Goal: Find contact information: Find contact information

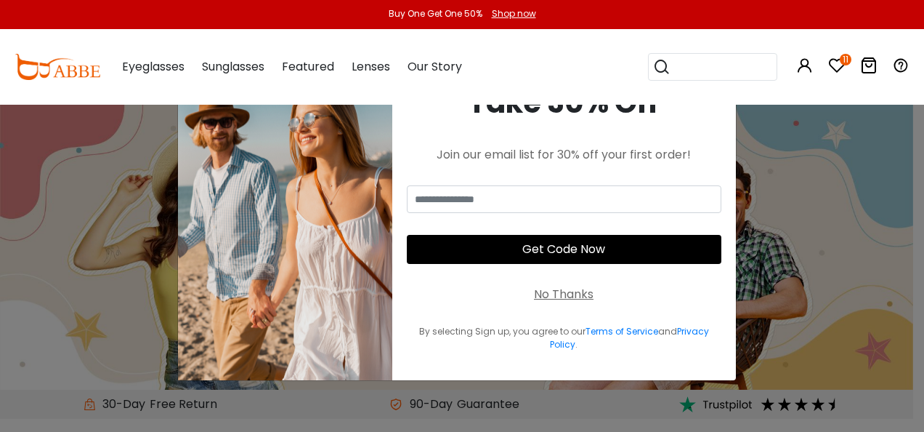
type input "**********"
click at [570, 294] on div "No Thanks" at bounding box center [564, 294] width 60 height 17
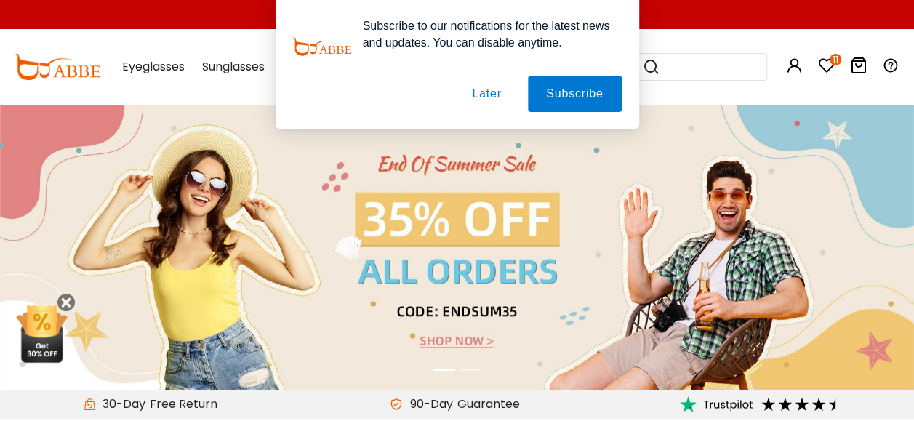
click at [481, 96] on button "Later" at bounding box center [486, 94] width 65 height 36
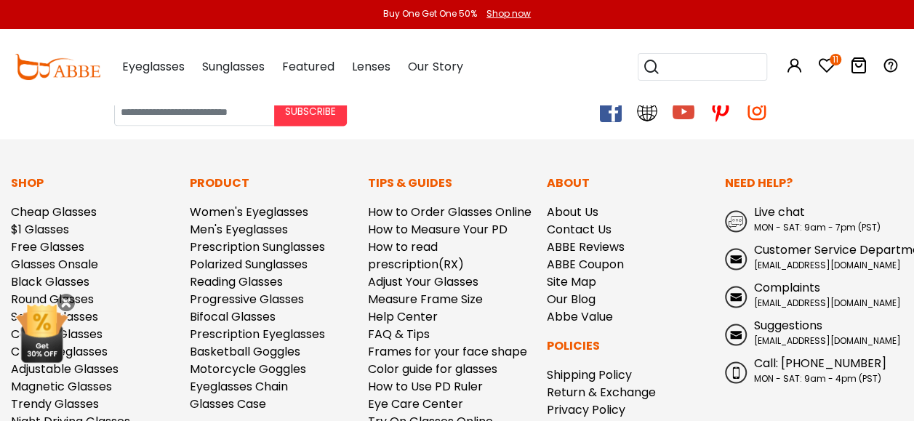
scroll to position [3996, 0]
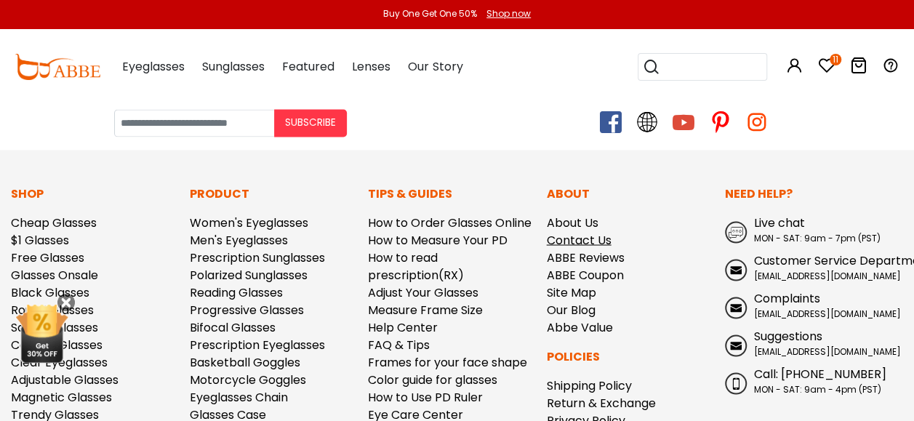
click at [560, 234] on link "Contact Us" at bounding box center [579, 239] width 65 height 17
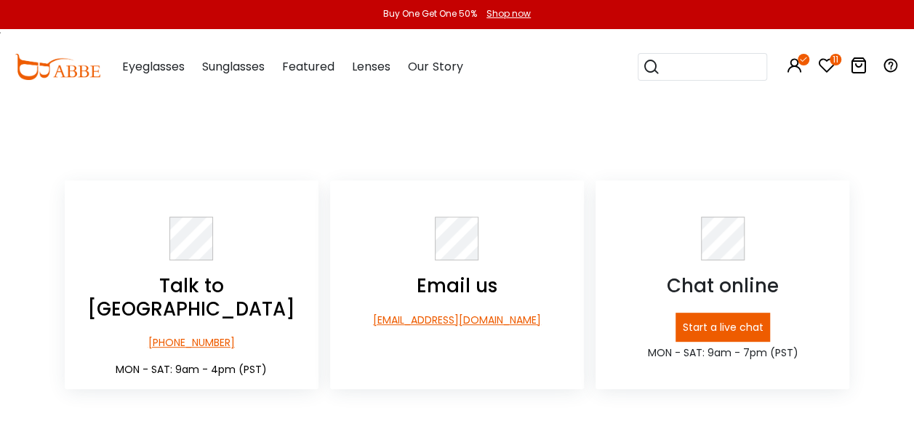
scroll to position [218, 0]
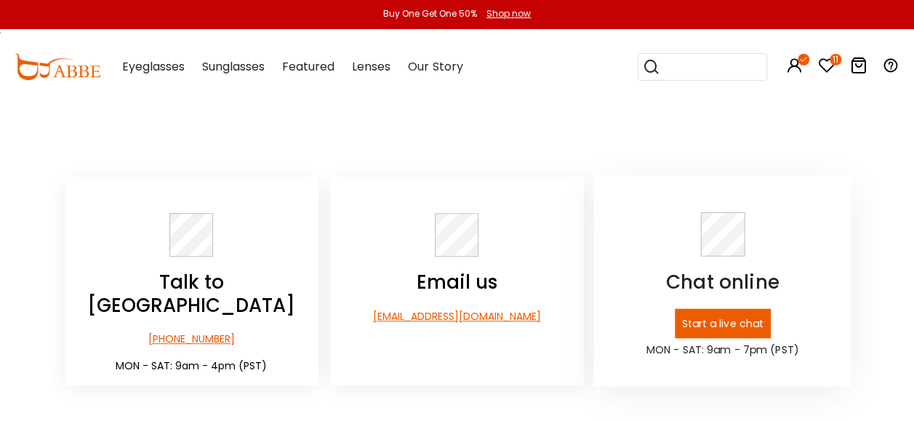
click at [724, 331] on p "Start a live chat" at bounding box center [722, 324] width 96 height 30
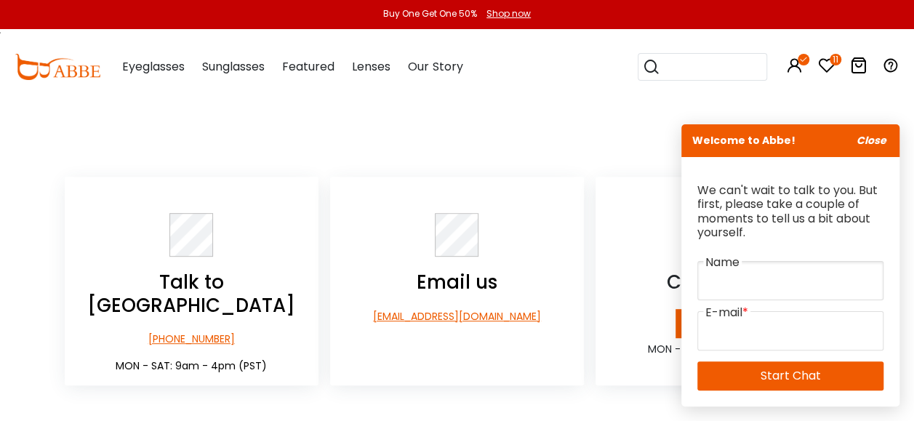
click at [730, 272] on input "text" at bounding box center [790, 280] width 186 height 39
type input "**********"
click at [738, 330] on input "email" at bounding box center [790, 330] width 186 height 39
type input "**********"
click at [778, 373] on link "Start Chat" at bounding box center [790, 375] width 186 height 29
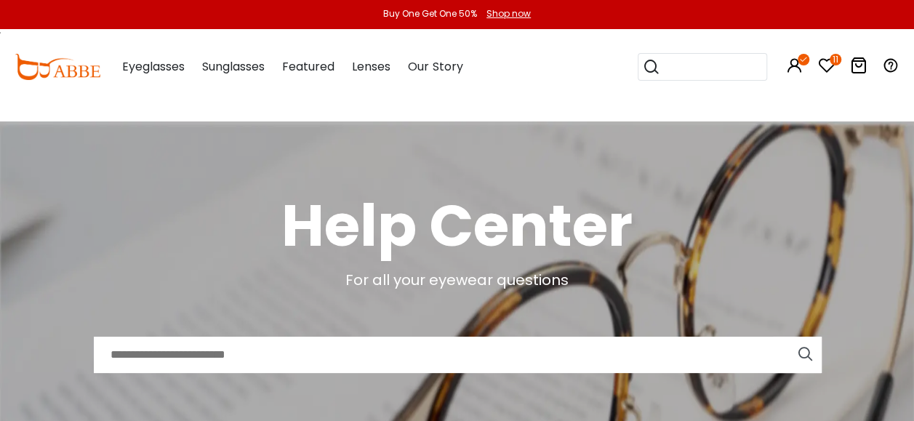
click at [154, 350] on input "text" at bounding box center [457, 355] width 727 height 36
click at [625, 365] on input "**********" at bounding box center [457, 355] width 727 height 36
type input "**********"
click at [359, 353] on input "**********" at bounding box center [457, 355] width 727 height 36
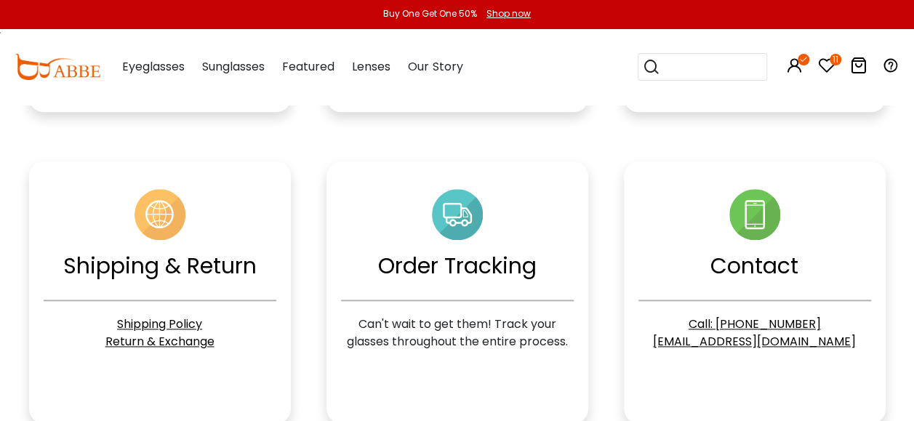
scroll to position [799, 0]
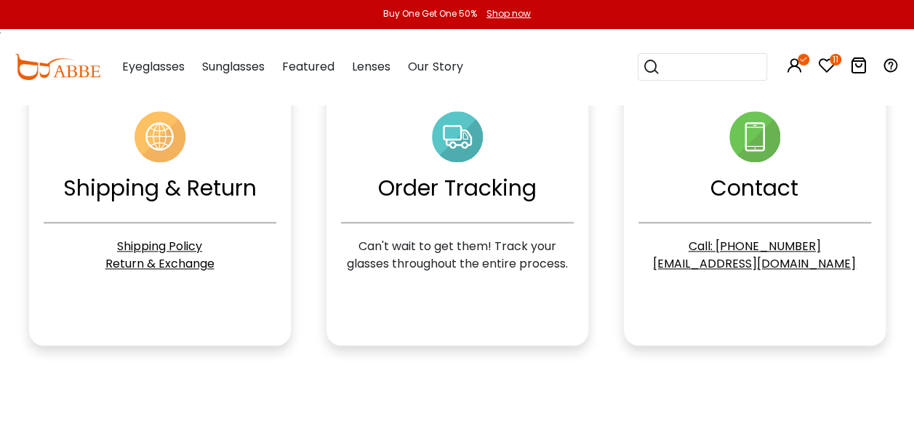
click at [462, 182] on div "Order Tracking" at bounding box center [457, 188] width 158 height 33
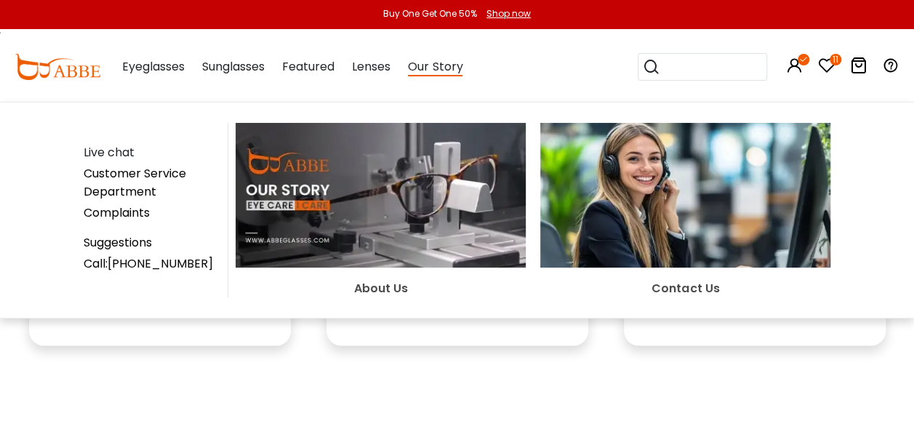
click at [693, 281] on div "Contact Us" at bounding box center [685, 288] width 290 height 18
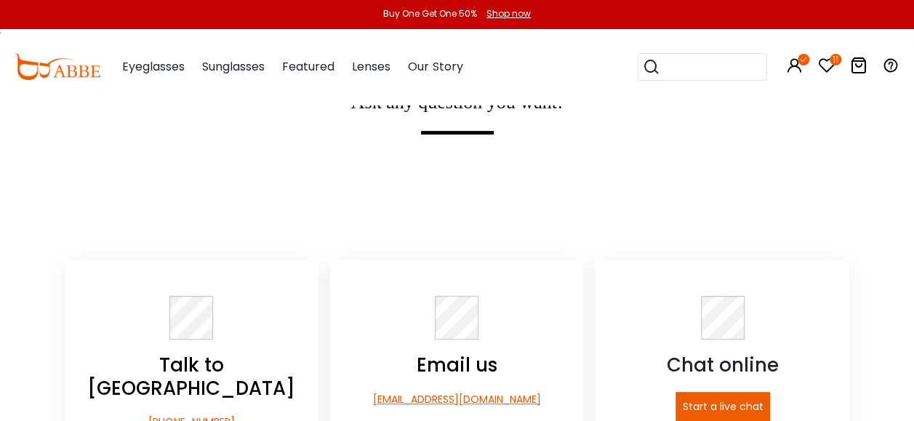
scroll to position [363, 0]
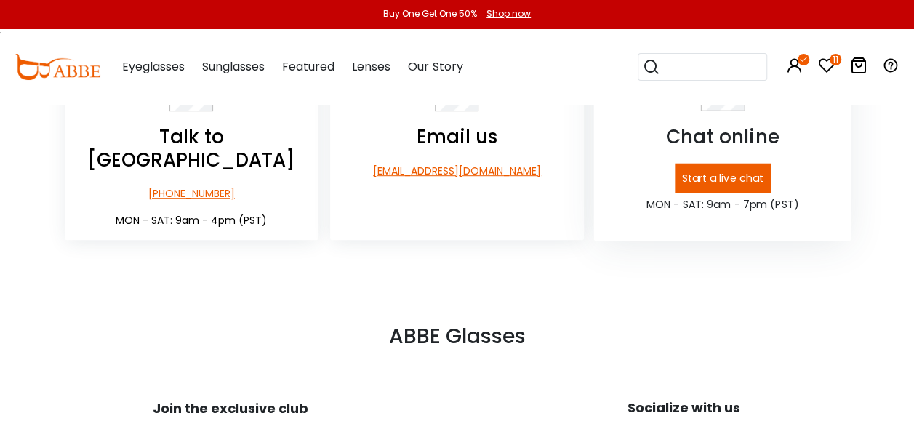
click at [716, 179] on p "Start a live chat" at bounding box center [722, 179] width 96 height 30
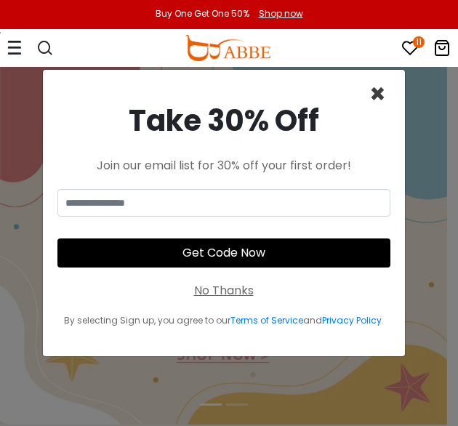
click at [378, 92] on span "×" at bounding box center [377, 94] width 17 height 37
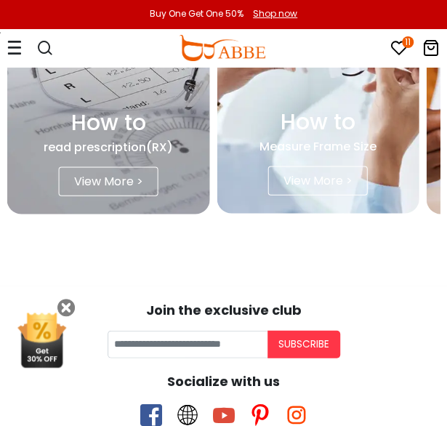
scroll to position [4893, 0]
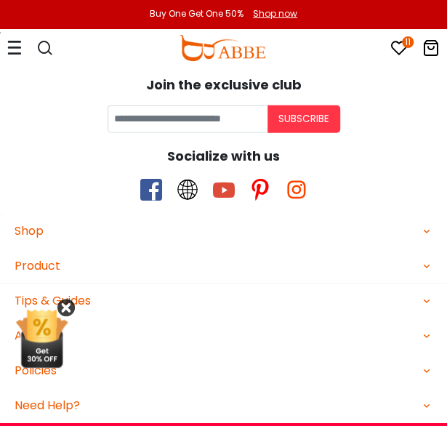
click at [66, 310] on icon at bounding box center [65, 307] width 17 height 17
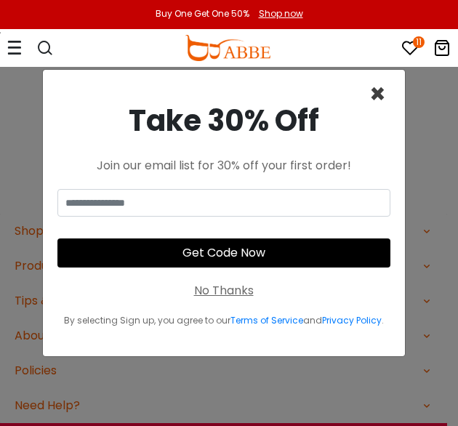
click at [379, 94] on span "×" at bounding box center [377, 94] width 17 height 37
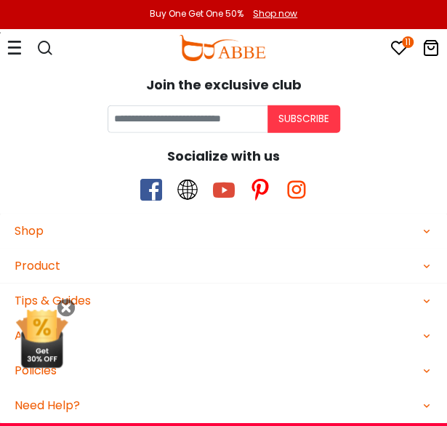
drag, startPoint x: 74, startPoint y: 310, endPoint x: 222, endPoint y: 289, distance: 149.0
click at [222, 289] on div "Tips & Guides" at bounding box center [223, 301] width 447 height 36
click at [63, 305] on icon at bounding box center [65, 307] width 17 height 17
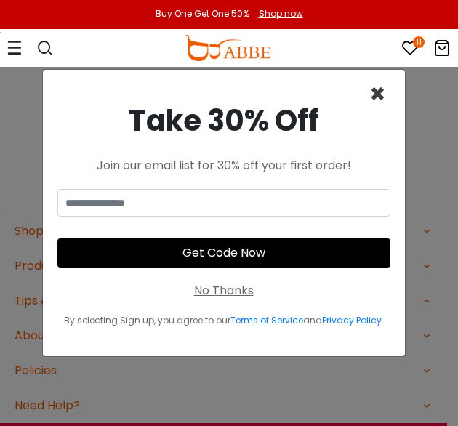
click at [382, 91] on span "×" at bounding box center [377, 94] width 17 height 37
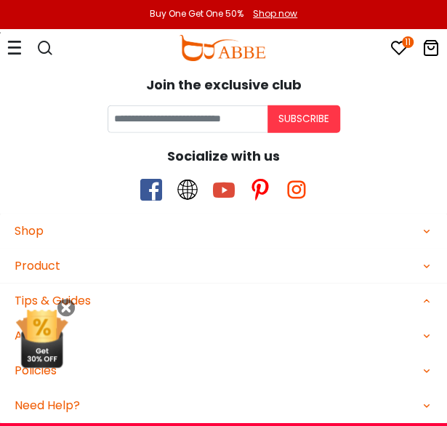
click at [12, 49] on icon at bounding box center [14, 47] width 15 height 15
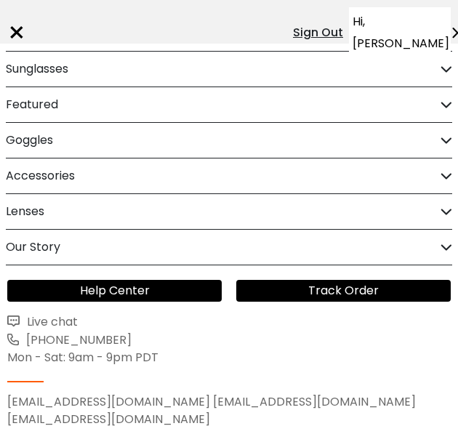
scroll to position [42, 0]
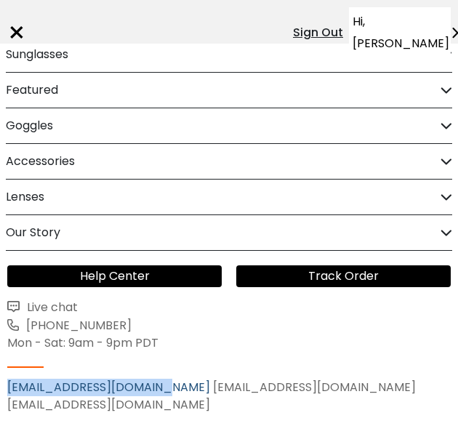
drag, startPoint x: 164, startPoint y: 386, endPoint x: 8, endPoint y: 382, distance: 156.3
click at [8, 382] on div "[EMAIL_ADDRESS][DOMAIN_NAME] [EMAIL_ADDRESS][DOMAIN_NAME] [EMAIL_ADDRESS][DOMAI…" at bounding box center [228, 396] width 443 height 35
drag, startPoint x: 8, startPoint y: 382, endPoint x: 37, endPoint y: 382, distance: 29.1
copy link "[EMAIL_ADDRESS][DOMAIN_NAME]"
